Goal: Navigation & Orientation: Understand site structure

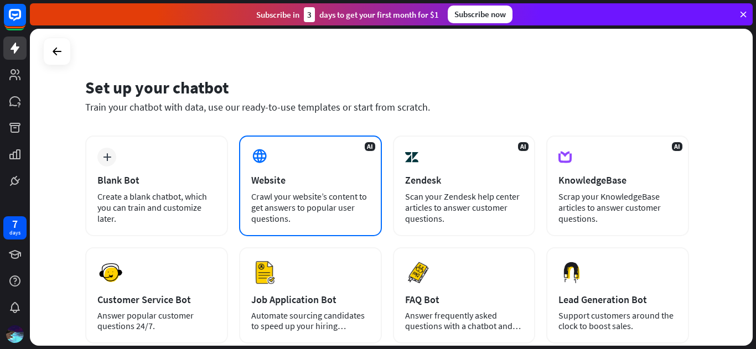
scroll to position [9, 0]
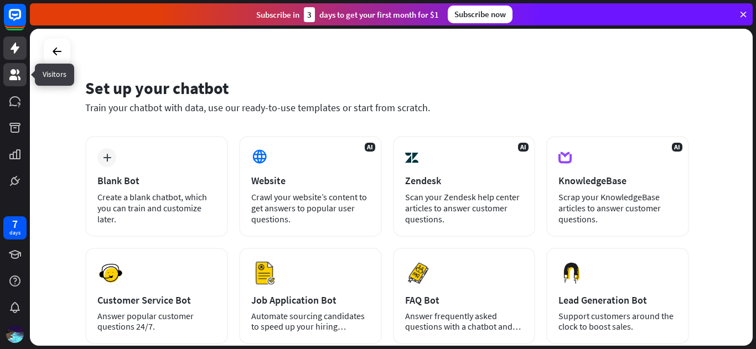
click at [17, 79] on icon at bounding box center [14, 74] width 11 height 11
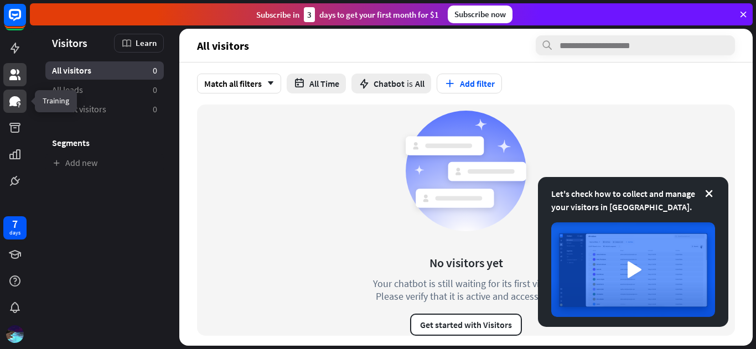
click at [13, 94] on link at bounding box center [14, 101] width 23 height 23
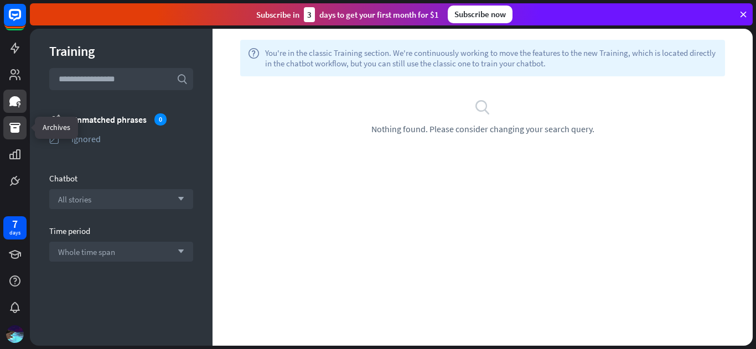
click at [8, 127] on icon at bounding box center [14, 127] width 13 height 13
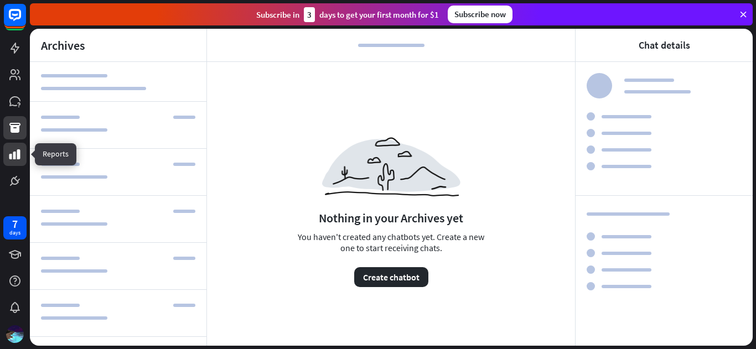
click at [7, 165] on link at bounding box center [14, 154] width 23 height 23
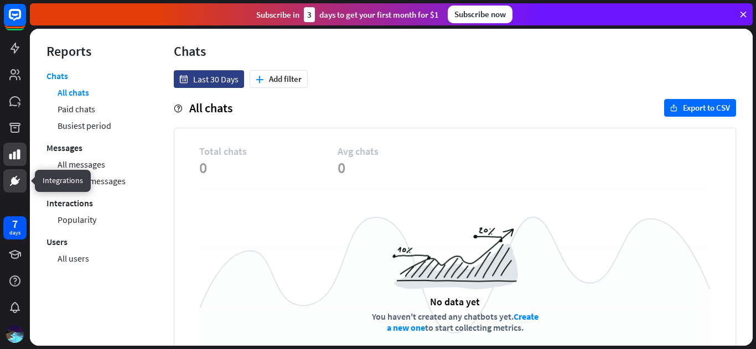
click at [16, 188] on link at bounding box center [14, 180] width 23 height 23
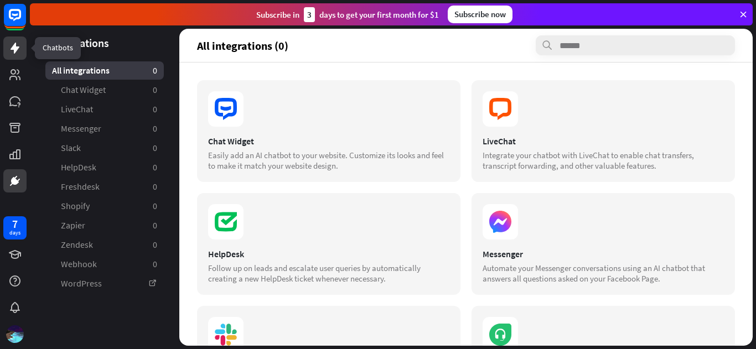
click at [17, 48] on icon at bounding box center [15, 48] width 9 height 11
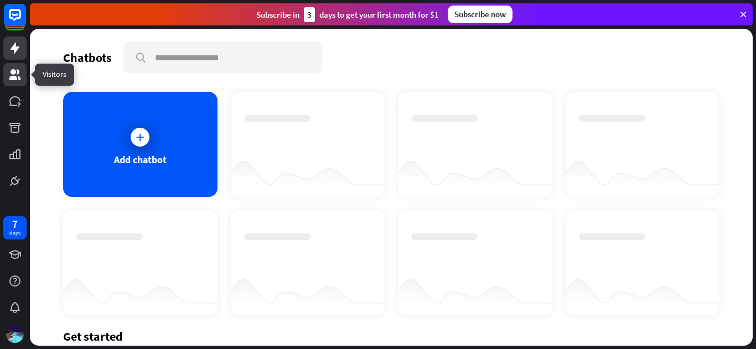
click at [12, 75] on icon at bounding box center [14, 74] width 13 height 13
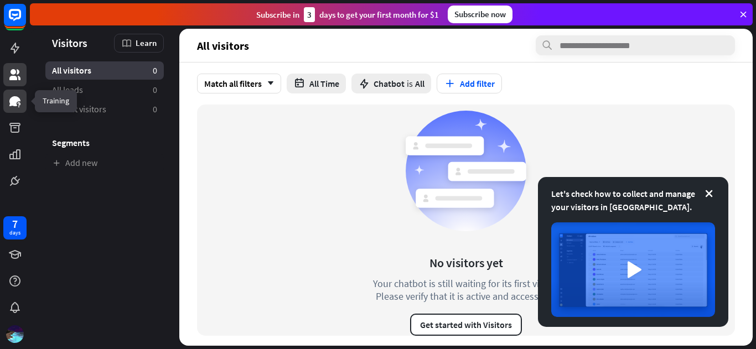
click at [12, 100] on icon at bounding box center [14, 101] width 11 height 10
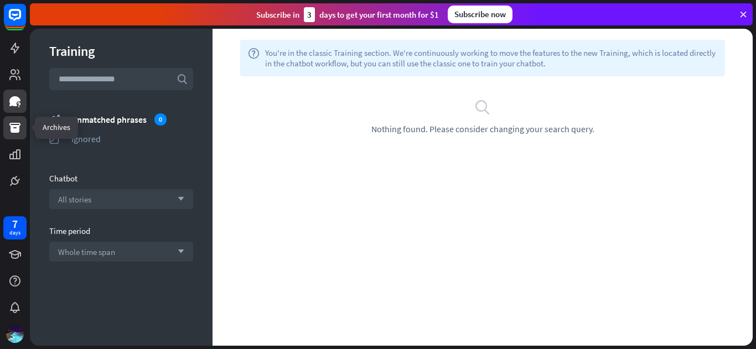
click at [11, 126] on icon at bounding box center [14, 128] width 11 height 10
